Goal: Task Accomplishment & Management: Use online tool/utility

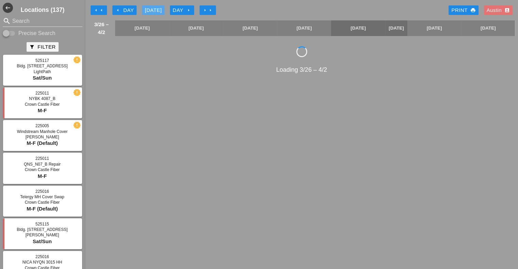
click at [153, 9] on div "[DATE]" at bounding box center [153, 10] width 17 height 8
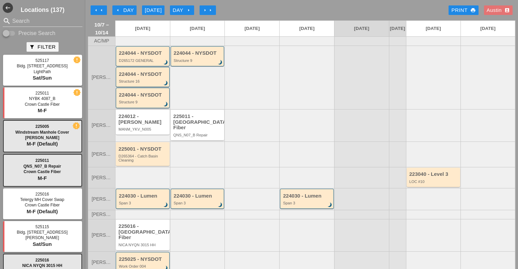
scroll to position [93, 0]
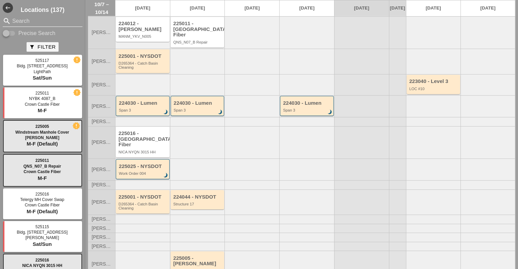
click at [30, 18] on input "Search" at bounding box center [42, 21] width 61 height 11
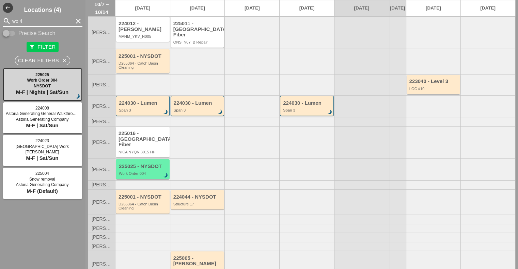
type input "wo 4"
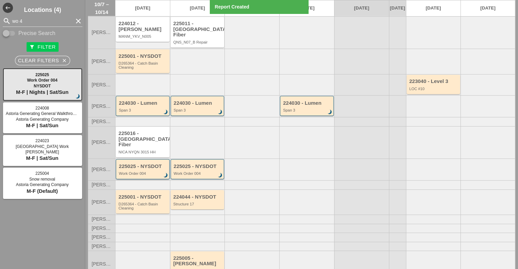
click at [142, 172] on div "Work Order 004" at bounding box center [143, 174] width 49 height 4
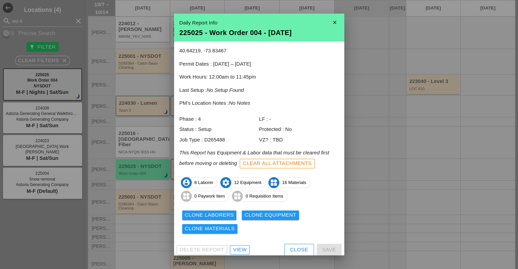
click at [331, 23] on icon "close" at bounding box center [335, 23] width 14 height 14
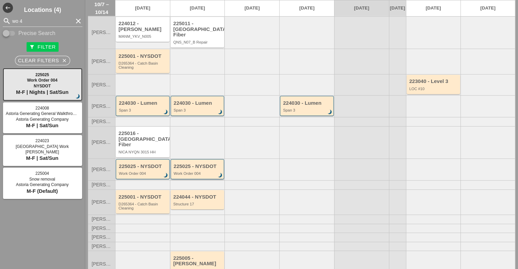
click at [192, 164] on div "225025 - NYSDOT" at bounding box center [198, 167] width 49 height 6
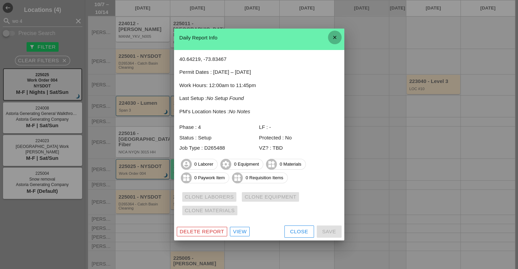
click at [334, 36] on icon "close" at bounding box center [335, 38] width 14 height 14
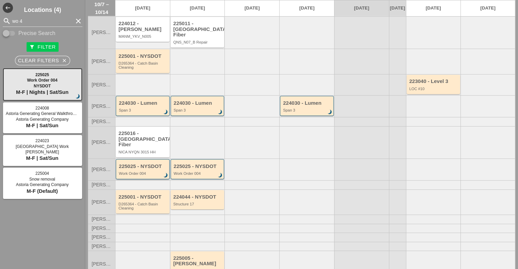
click at [132, 164] on div "225025 - NYSDOT Work Order 004 brightness_3" at bounding box center [143, 170] width 49 height 12
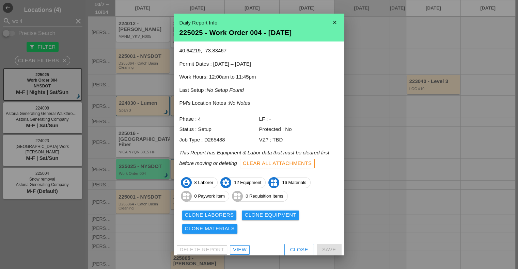
click at [204, 213] on div "Clone Laborers" at bounding box center [209, 215] width 49 height 8
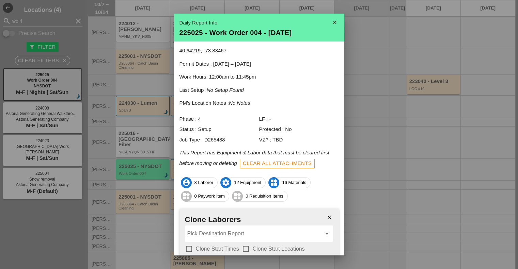
scroll to position [46, 0]
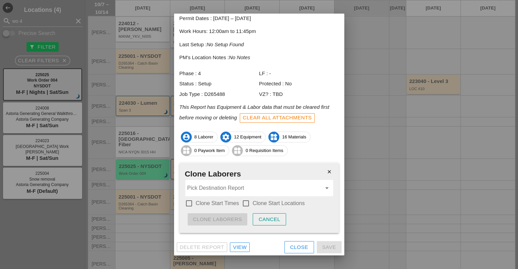
click at [225, 190] on input "Pick Destination Report" at bounding box center [254, 188] width 134 height 11
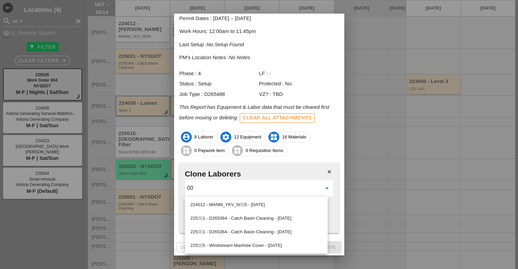
type input "0"
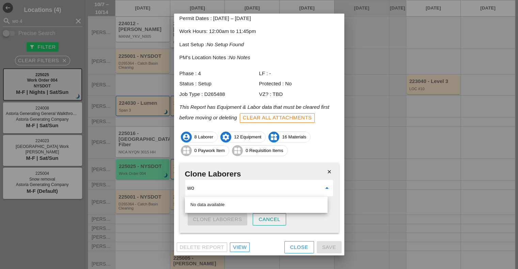
type input "w"
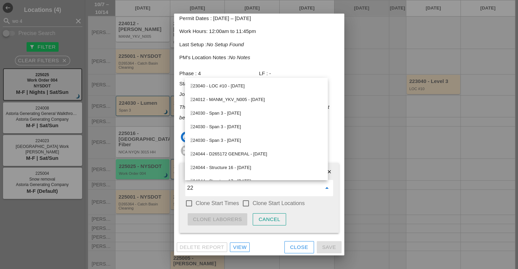
type input "2"
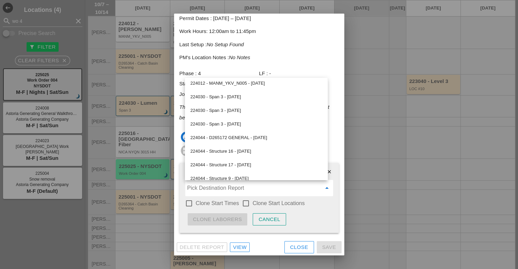
scroll to position [0, 0]
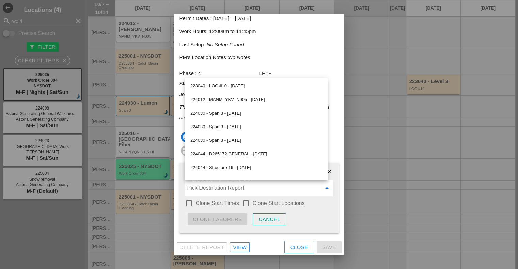
click at [181, 188] on div "close Clone Laborers Pick Destination Report arrow_drop_down check_box_outline_…" at bounding box center [258, 198] width 159 height 70
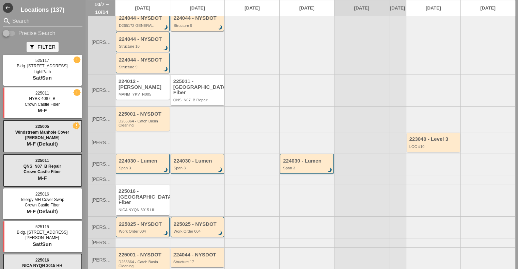
scroll to position [93, 0]
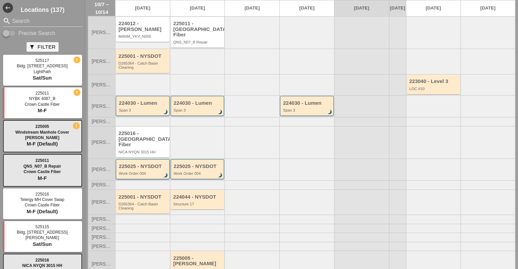
click at [145, 164] on div "225025 - NYSDOT" at bounding box center [143, 167] width 49 height 6
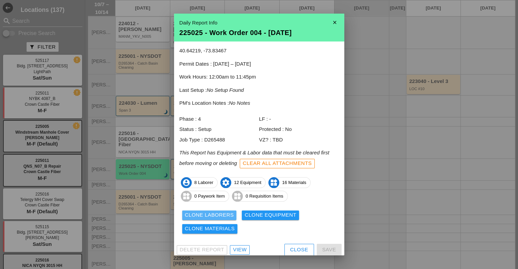
click at [206, 215] on div "Clone Laborers" at bounding box center [209, 215] width 49 height 8
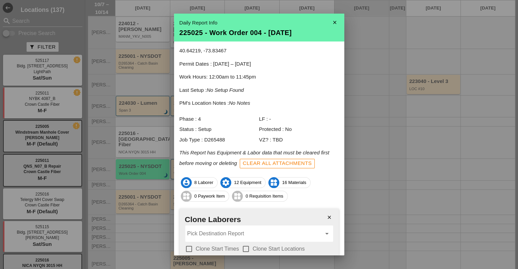
click at [232, 234] on input "Pick Destination Report" at bounding box center [254, 233] width 134 height 11
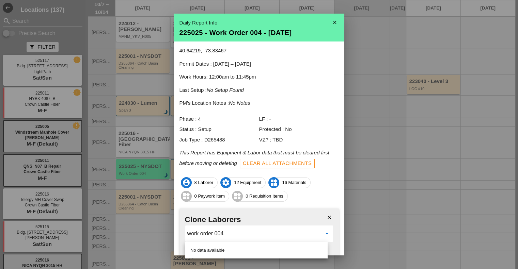
scroll to position [46, 0]
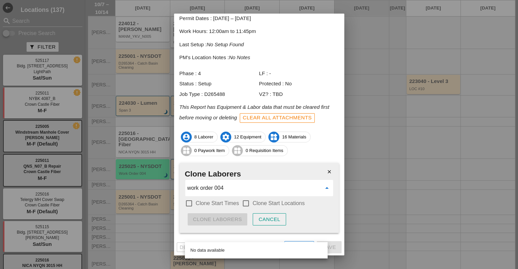
type input "work order 004"
click at [188, 205] on div at bounding box center [189, 204] width 12 height 12
checkbox input "true"
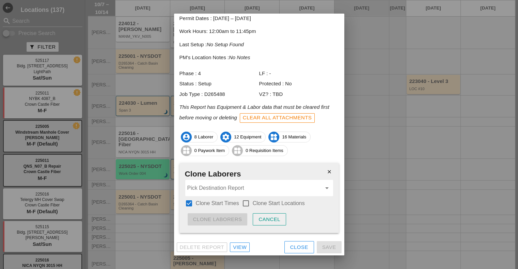
click at [247, 203] on div at bounding box center [246, 204] width 12 height 12
checkbox input "true"
click at [230, 186] on input "Pick Destination Report" at bounding box center [254, 188] width 134 height 11
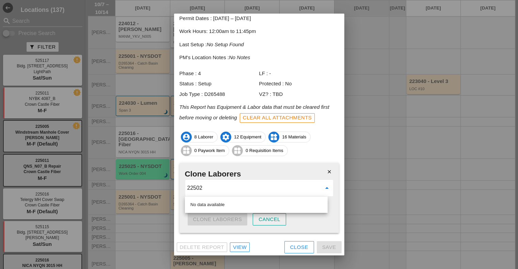
type input "225025"
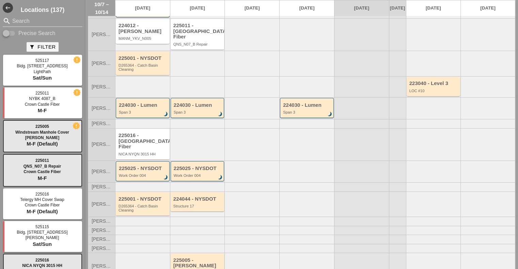
scroll to position [93, 0]
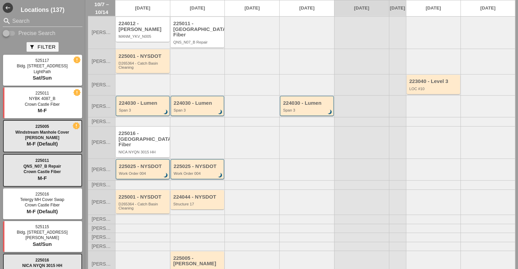
click at [143, 164] on div "225025 - NYSDOT" at bounding box center [143, 167] width 49 height 6
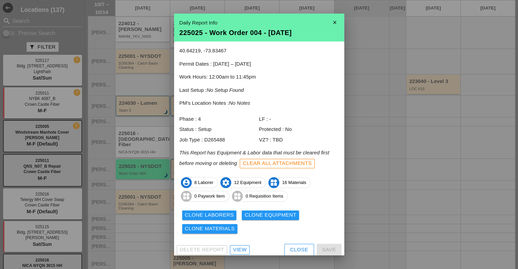
click at [355, 161] on div at bounding box center [259, 134] width 518 height 269
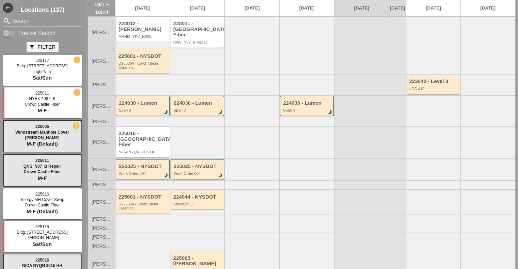
click at [202, 164] on div "225025 - NYSDOT" at bounding box center [198, 167] width 49 height 6
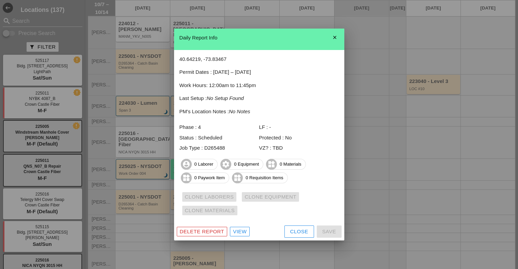
click at [393, 137] on div at bounding box center [259, 134] width 518 height 269
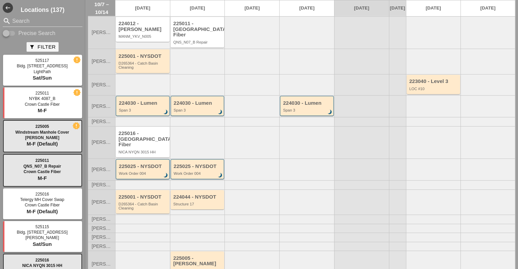
click at [145, 172] on div "Work Order 004" at bounding box center [143, 174] width 49 height 4
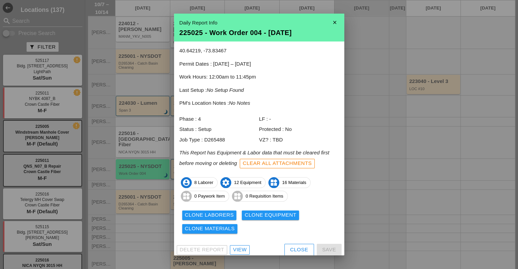
click at [199, 215] on div "Clone Laborers" at bounding box center [209, 215] width 49 height 8
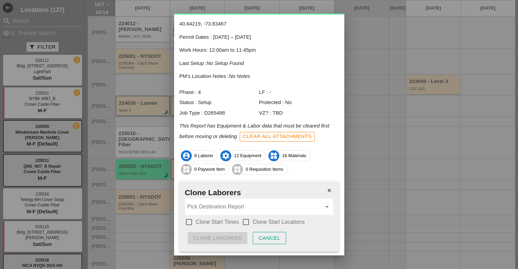
scroll to position [46, 0]
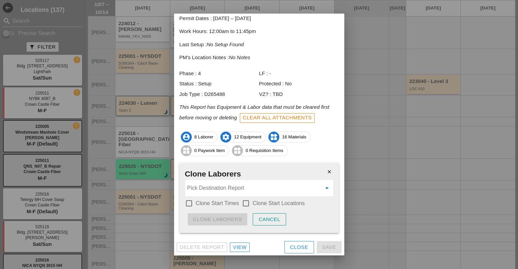
click at [226, 192] on input "Pick Destination Report" at bounding box center [254, 188] width 134 height 11
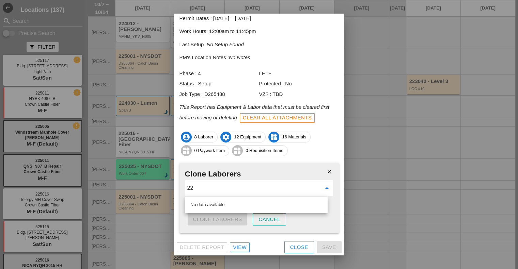
type input "2"
